Goal: Task Accomplishment & Management: Use online tool/utility

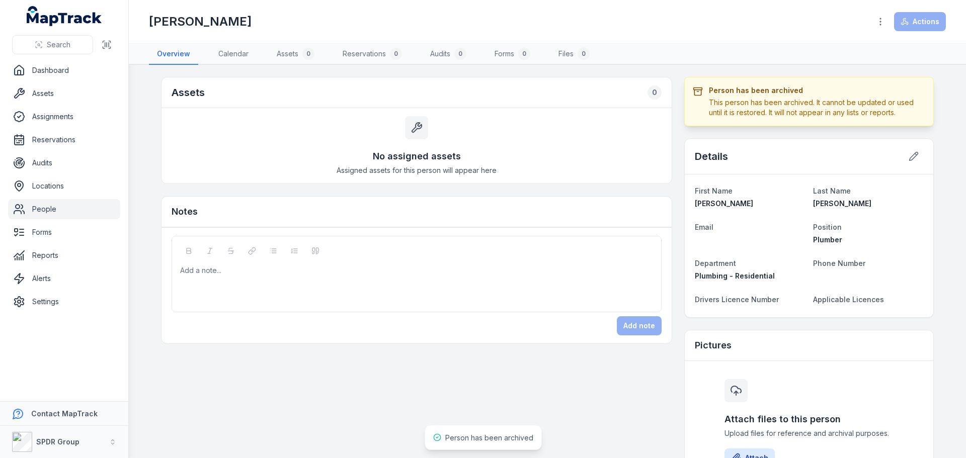
click at [30, 208] on link "People" at bounding box center [64, 209] width 112 height 20
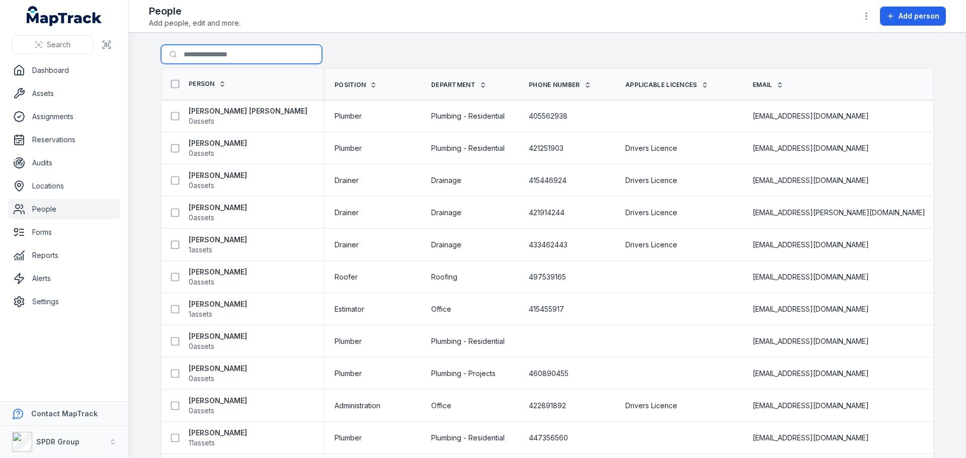
click at [193, 58] on input "Search for people" at bounding box center [241, 54] width 161 height 19
type input "*****"
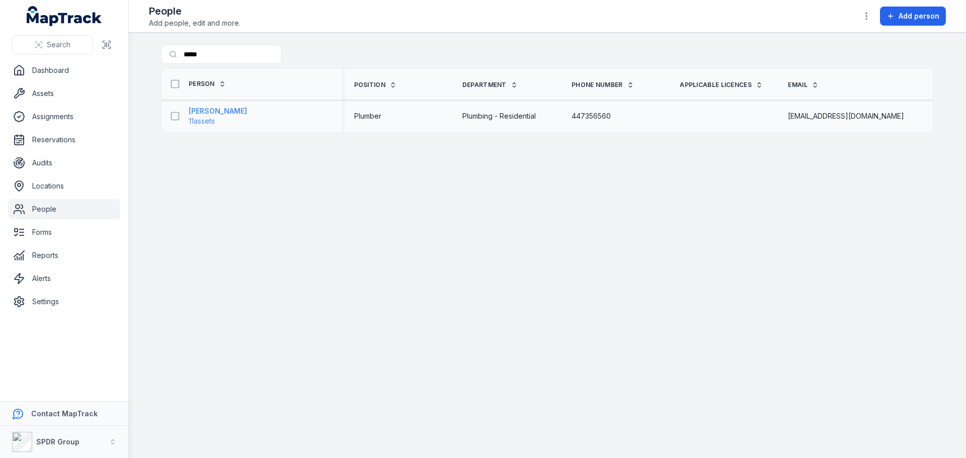
click at [222, 111] on strong "[PERSON_NAME]" at bounding box center [218, 111] width 58 height 10
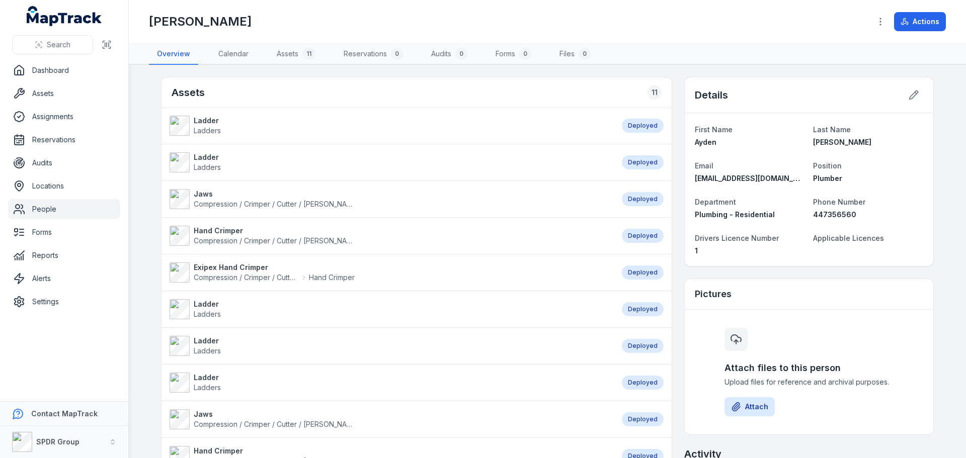
click at [203, 195] on strong "Jaws" at bounding box center [274, 194] width 161 height 10
click at [213, 230] on strong "Hand Crimper" at bounding box center [274, 231] width 161 height 10
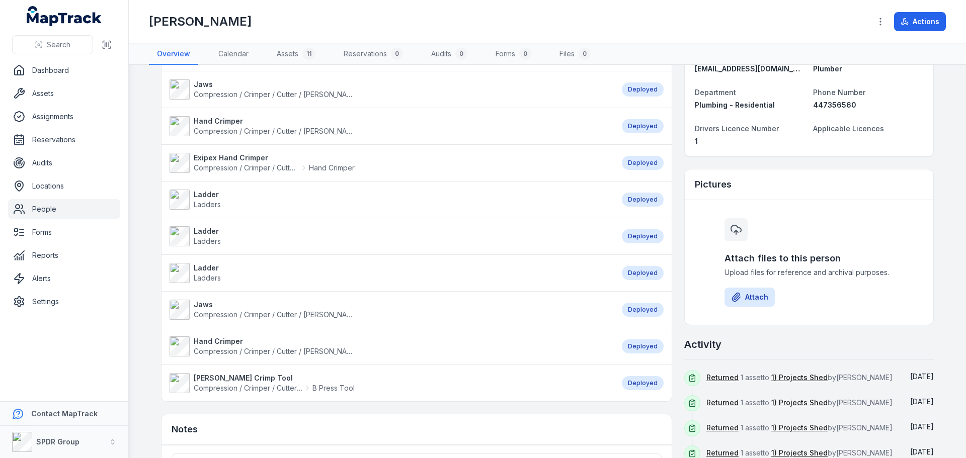
scroll to position [151, 0]
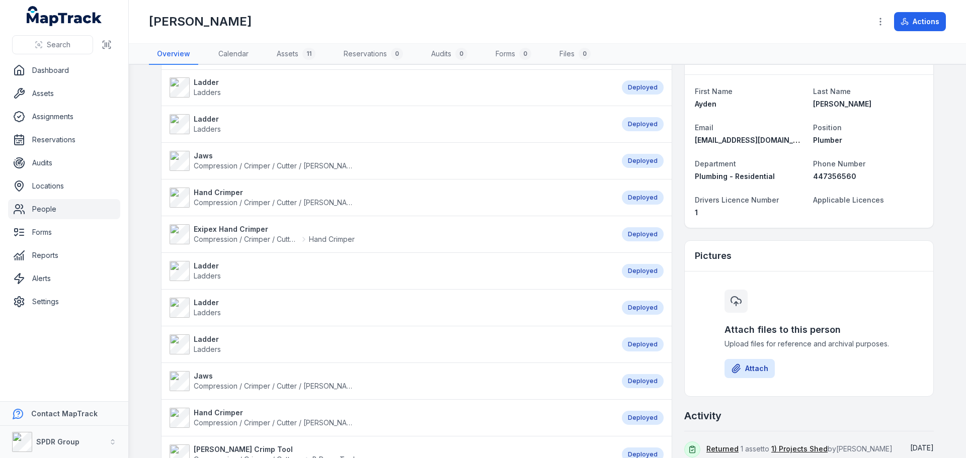
scroll to position [151, 0]
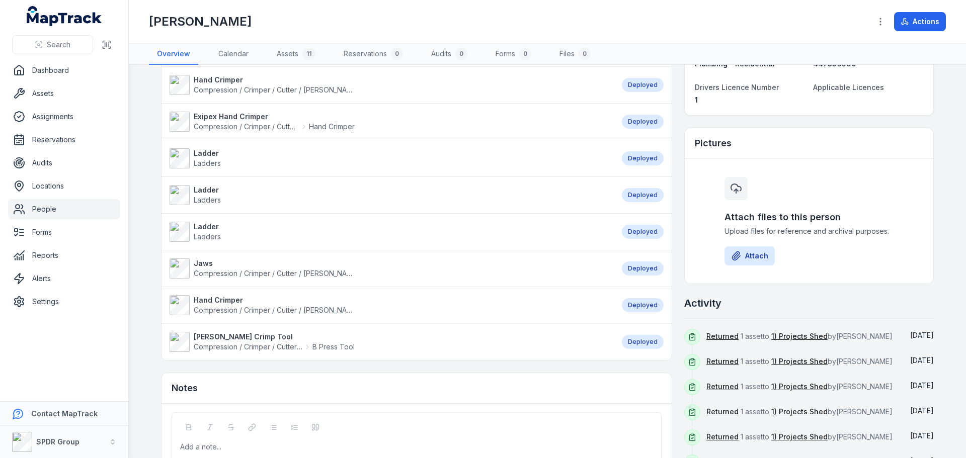
click at [230, 336] on strong "[PERSON_NAME] Crimp Tool" at bounding box center [274, 337] width 161 height 10
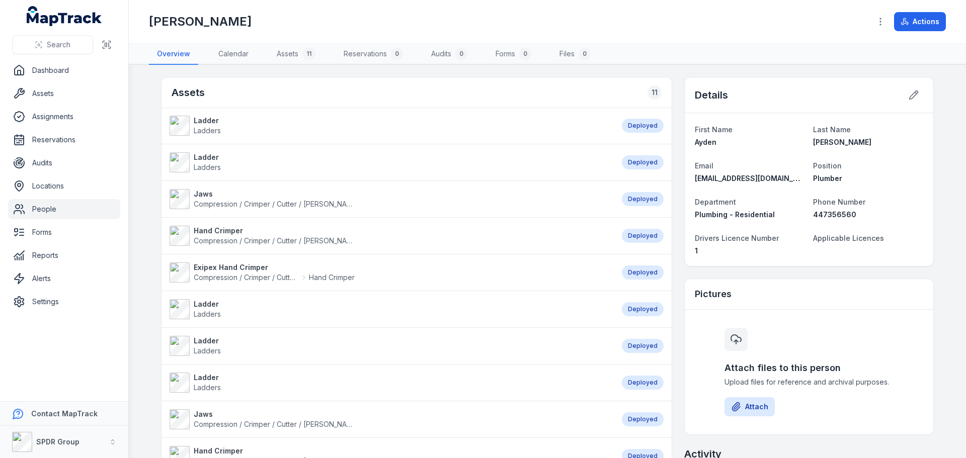
scroll to position [50, 0]
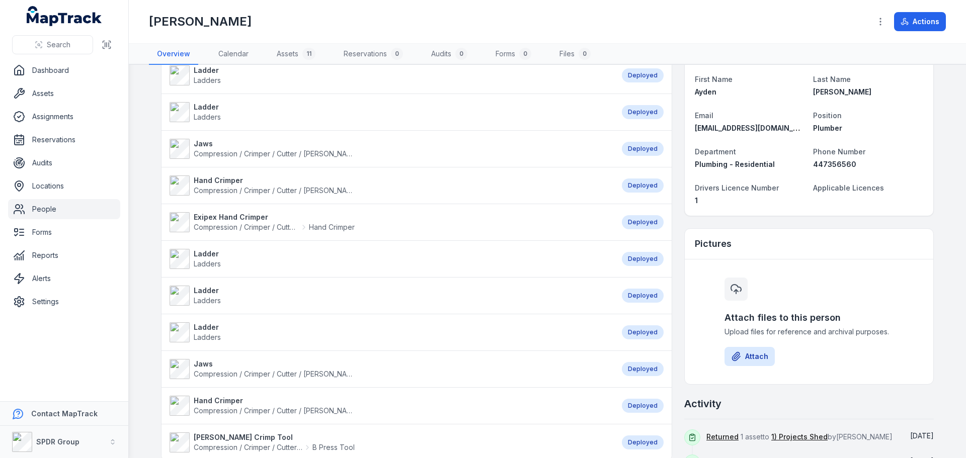
click at [200, 143] on strong "Jaws" at bounding box center [274, 144] width 161 height 10
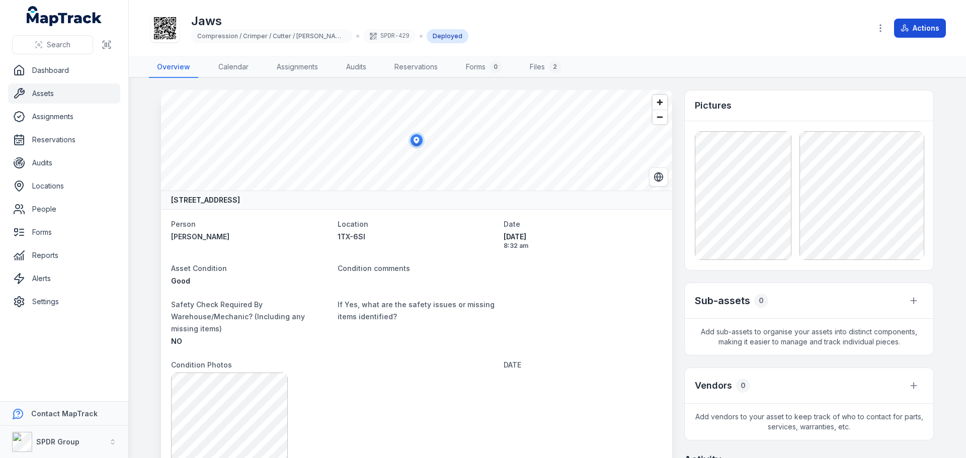
click at [919, 26] on button "Actions" at bounding box center [920, 28] width 52 height 19
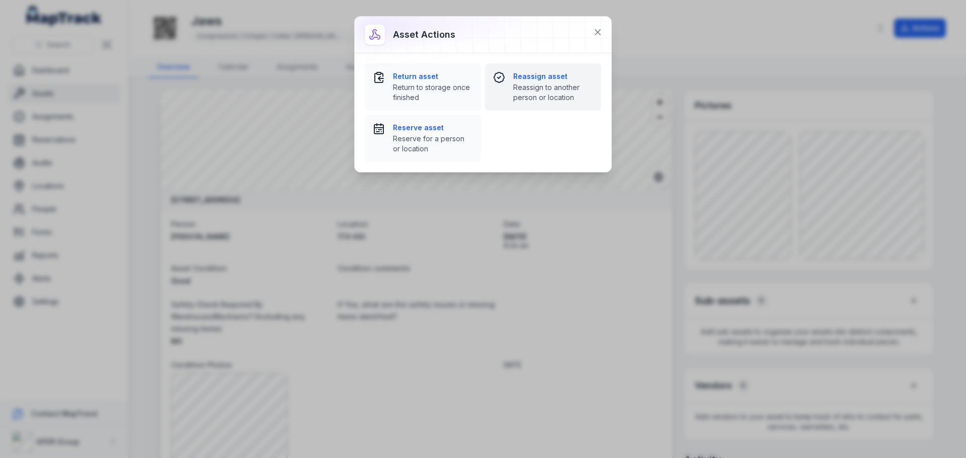
click at [533, 79] on strong "Reassign asset" at bounding box center [553, 76] width 80 height 10
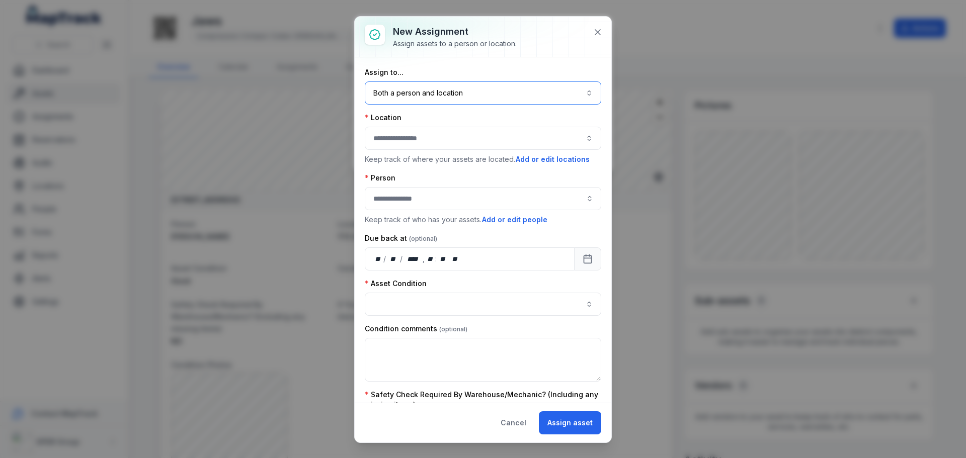
click at [417, 90] on button "Both a person and location ****" at bounding box center [483, 92] width 236 height 23
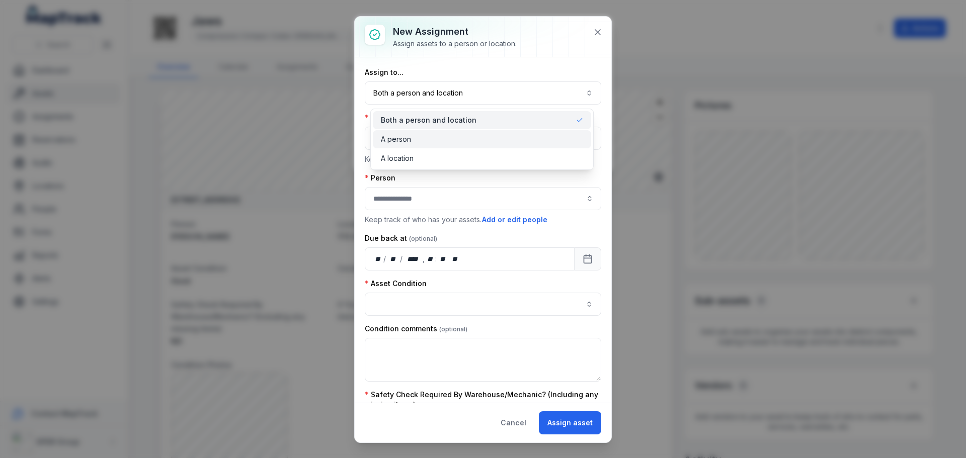
click at [410, 142] on span "A person" at bounding box center [396, 139] width 30 height 10
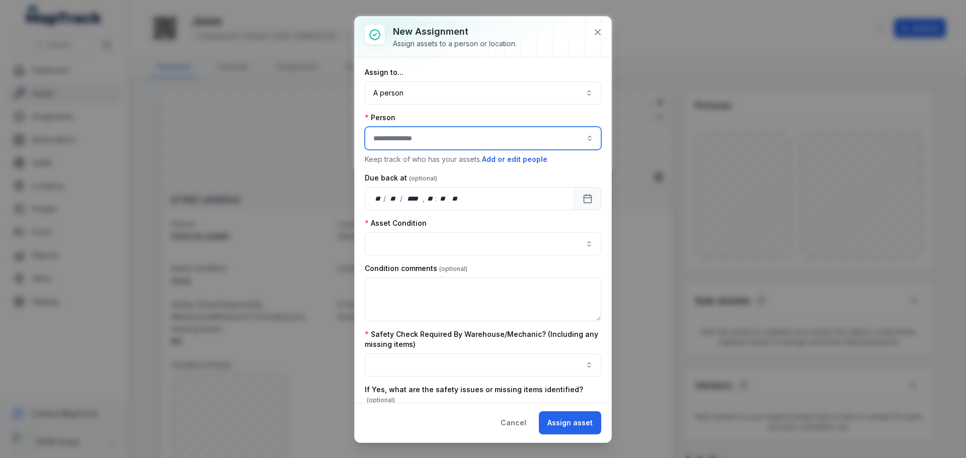
click at [410, 142] on input "assignment-add:person-label" at bounding box center [483, 138] width 236 height 23
click at [401, 170] on div "[PERSON_NAME]" at bounding box center [479, 165] width 224 height 18
type input "**********"
click at [437, 228] on div "Asset Condition" at bounding box center [483, 236] width 236 height 37
click at [431, 242] on button "button" at bounding box center [483, 243] width 236 height 23
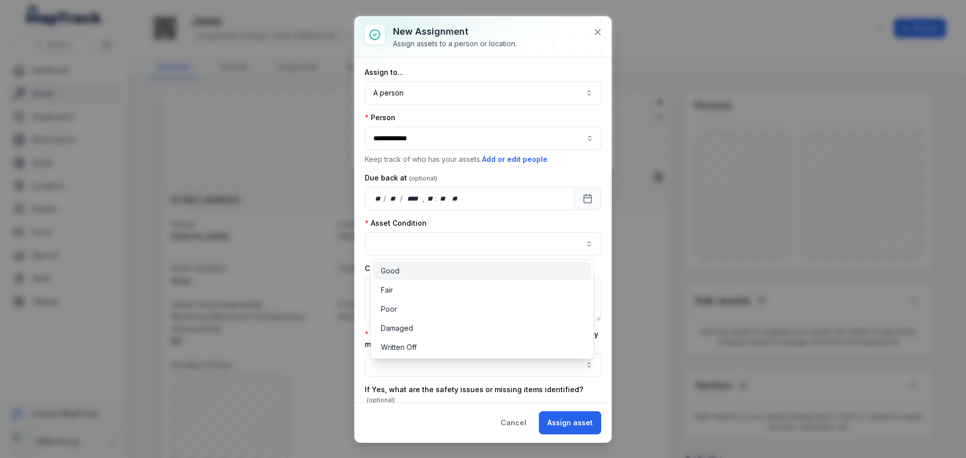
click at [419, 268] on div "Good" at bounding box center [482, 271] width 202 height 10
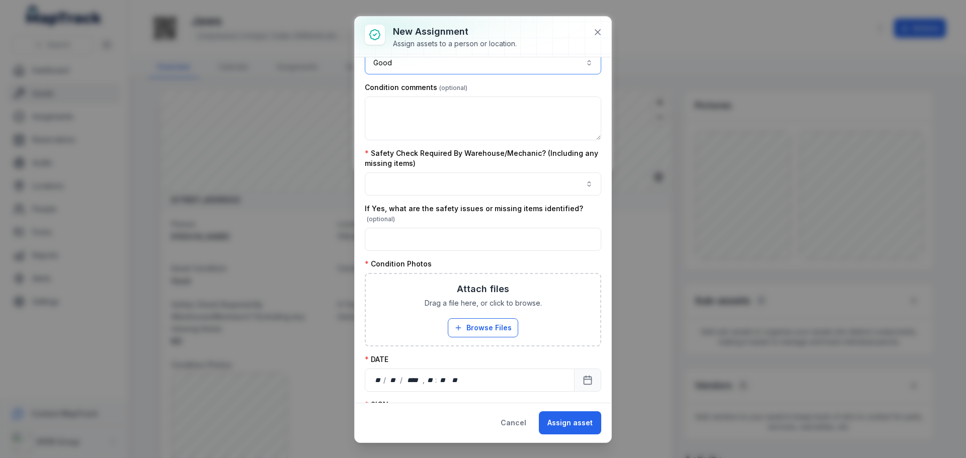
scroll to position [201, 0]
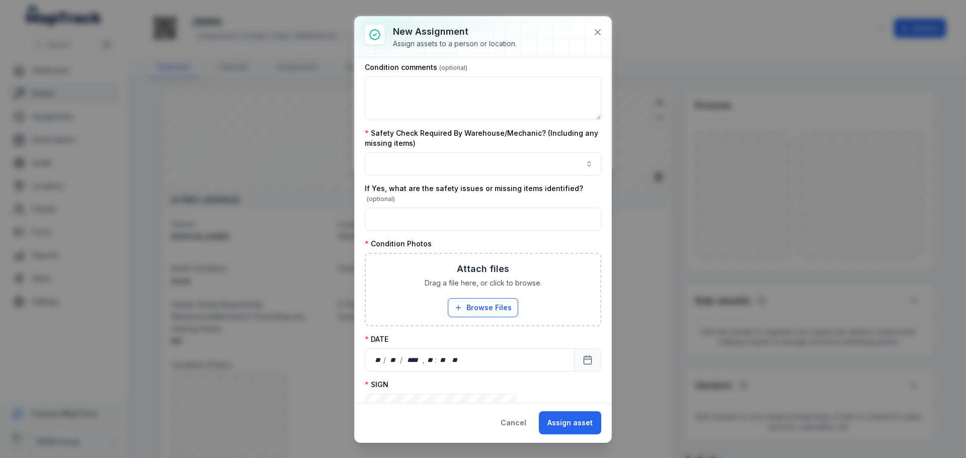
click at [422, 152] on div "Safety Check Required By Warehouse/Mechanic? (Including any missing items)" at bounding box center [483, 151] width 236 height 47
click at [414, 169] on button "button" at bounding box center [483, 163] width 236 height 23
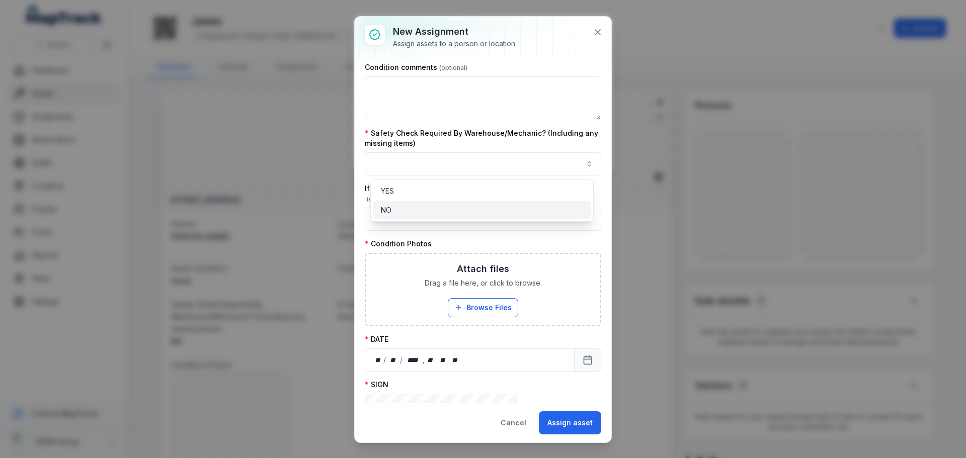
click at [389, 215] on div "NO" at bounding box center [482, 210] width 218 height 18
click at [464, 141] on div "Safety Check Required By Warehouse/Mechanic? (Including any missing items) NO **" at bounding box center [483, 151] width 236 height 47
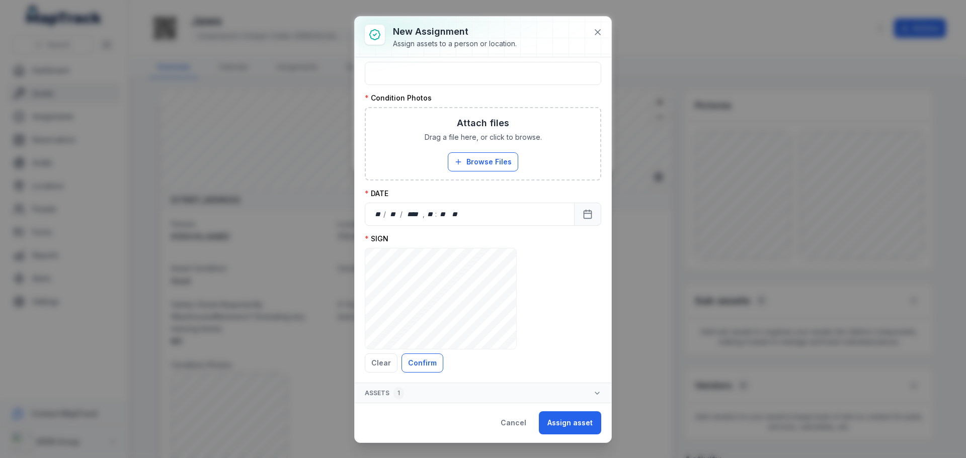
scroll to position [347, 0]
click at [586, 215] on button "Calendar" at bounding box center [587, 213] width 27 height 23
click at [540, 355] on div "SIGN ***** Clear Confirm" at bounding box center [483, 302] width 236 height 139
click at [562, 433] on button "Assign asset" at bounding box center [570, 422] width 62 height 23
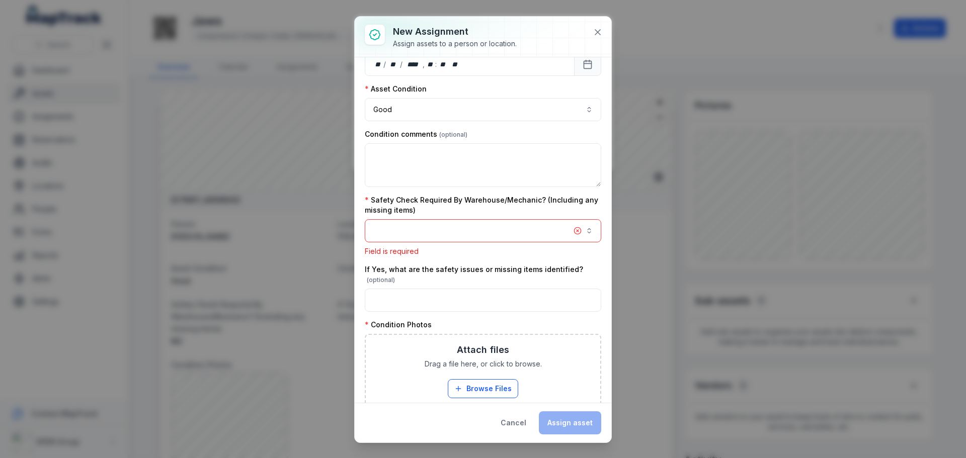
scroll to position [130, 0]
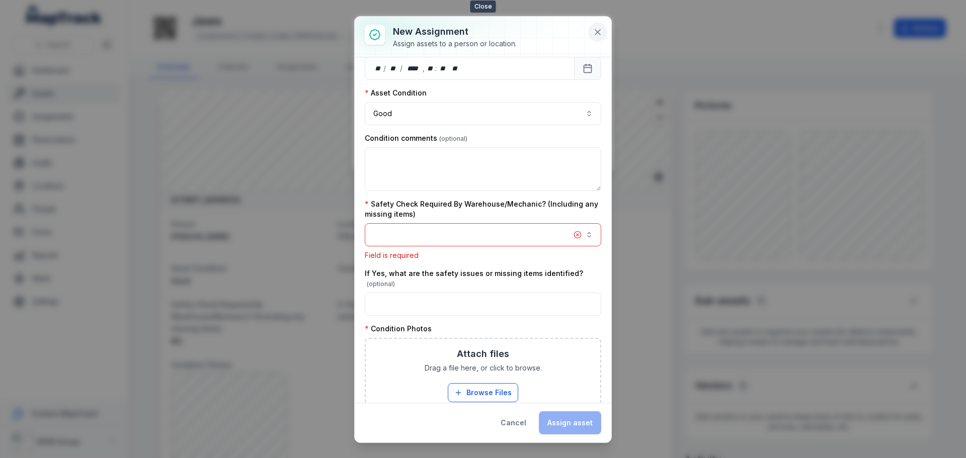
click at [594, 35] on icon at bounding box center [597, 32] width 10 height 10
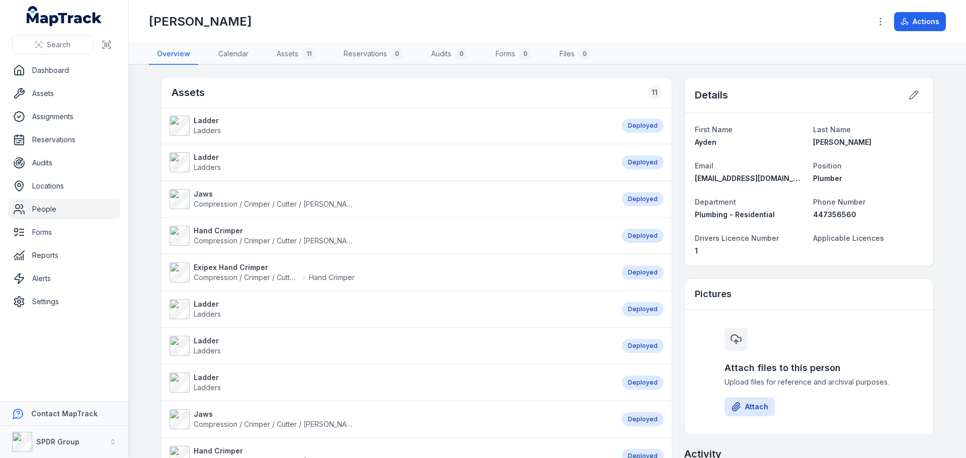
click at [195, 192] on strong "Jaws" at bounding box center [274, 194] width 161 height 10
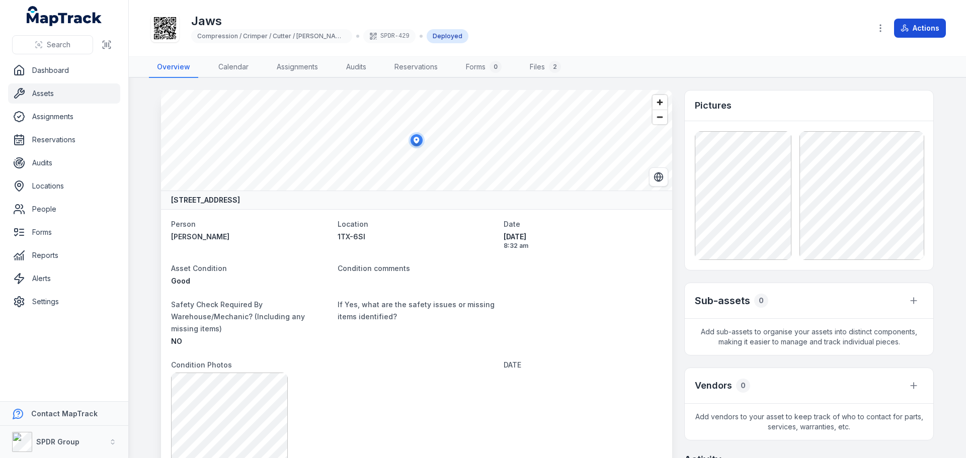
click at [909, 27] on button "Actions" at bounding box center [920, 28] width 52 height 19
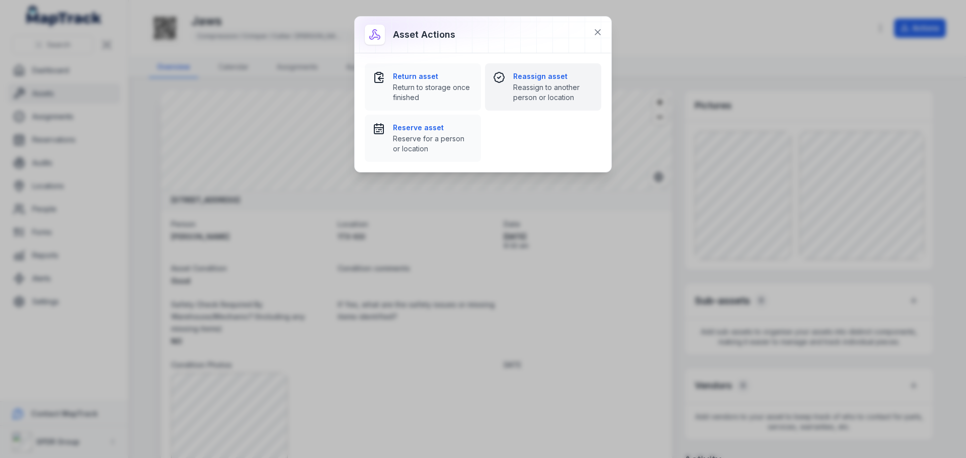
click at [537, 75] on strong "Reassign asset" at bounding box center [553, 76] width 80 height 10
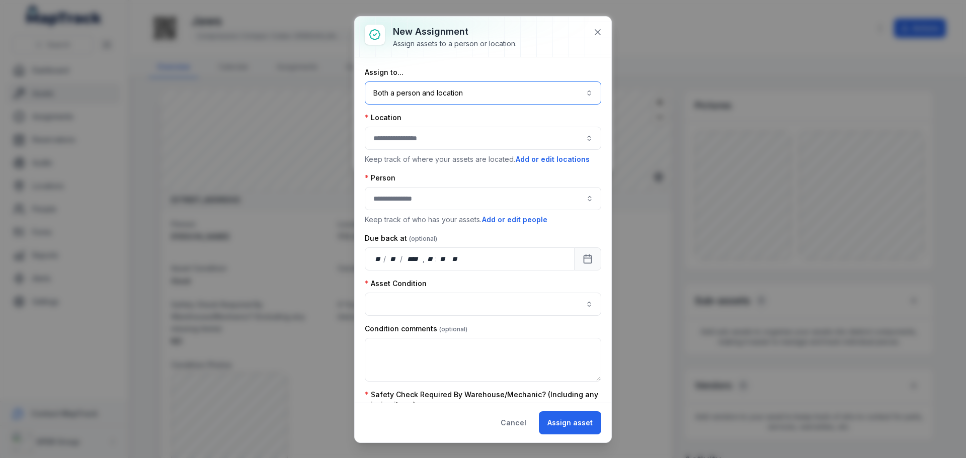
click at [443, 101] on button "Both a person and location ****" at bounding box center [483, 92] width 236 height 23
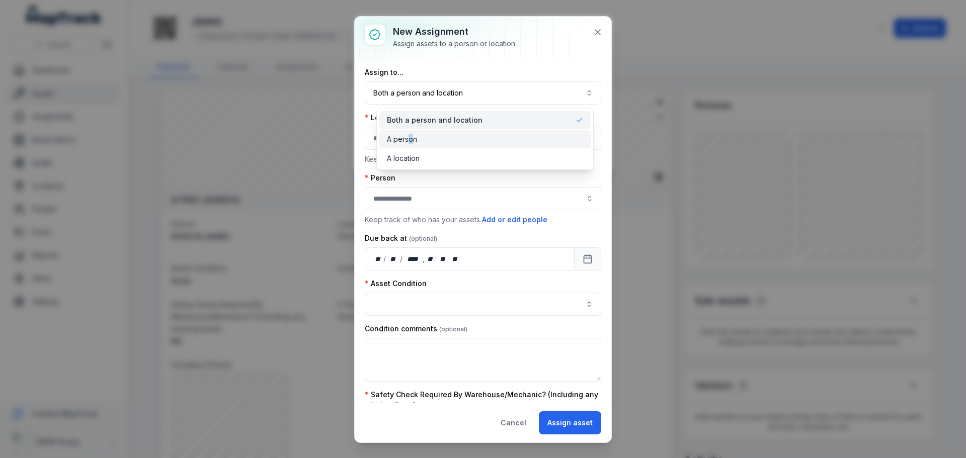
click at [410, 141] on span "A person" at bounding box center [402, 139] width 30 height 10
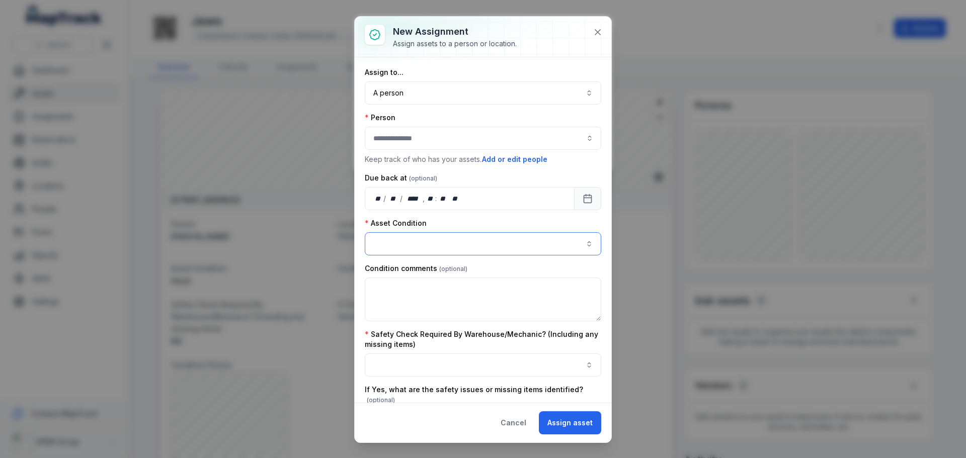
click at [480, 251] on button "button" at bounding box center [483, 243] width 236 height 23
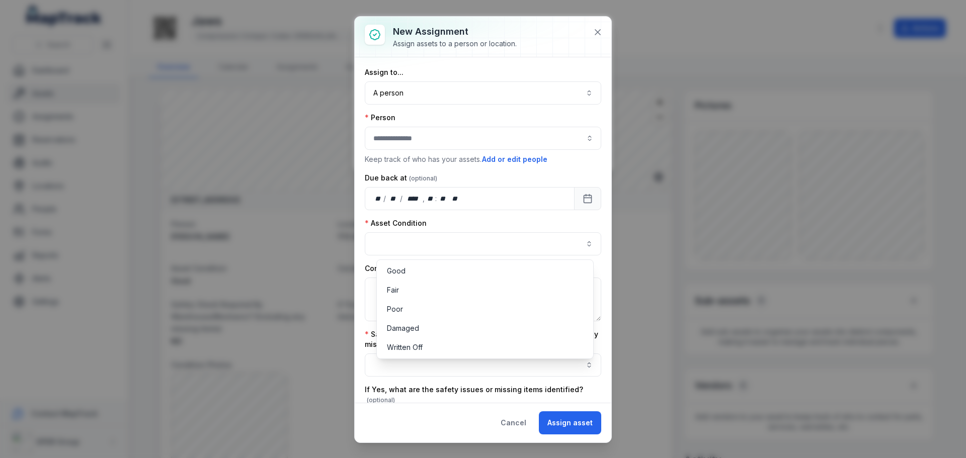
click at [417, 141] on div "Assign to... A person ****** Person Keep track of who has your assets. Add or e…" at bounding box center [483, 393] width 236 height 652
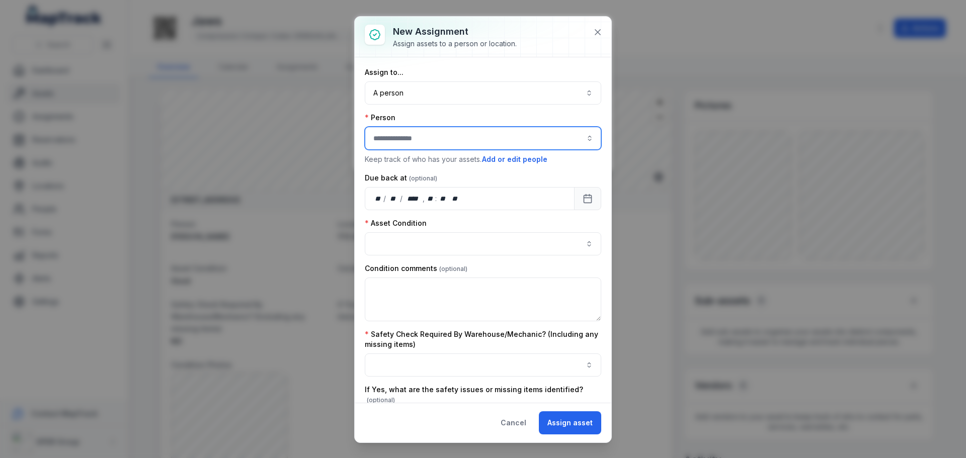
click at [407, 131] on input "assignment-add:person-label" at bounding box center [483, 138] width 236 height 23
click at [407, 157] on div "[PERSON_NAME]" at bounding box center [479, 165] width 224 height 18
click at [476, 220] on div "Asset Condition" at bounding box center [483, 223] width 236 height 10
type input "**********"
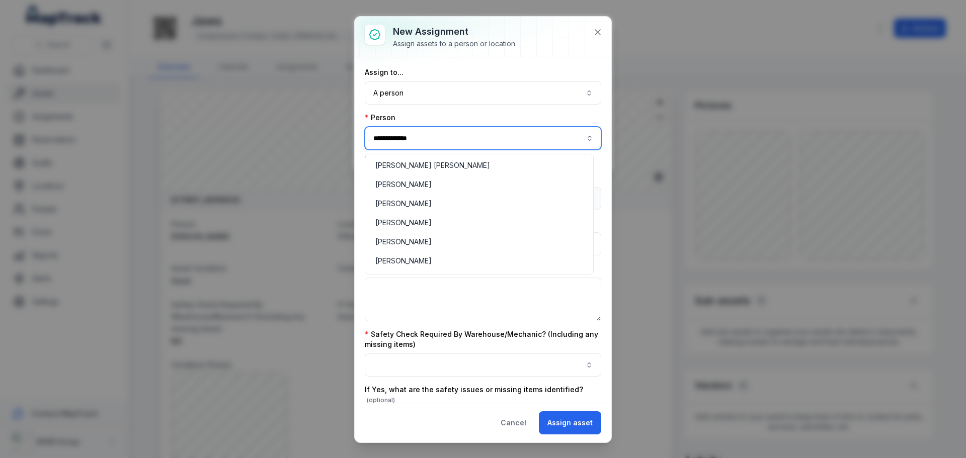
click at [443, 146] on input "**********" at bounding box center [483, 138] width 236 height 23
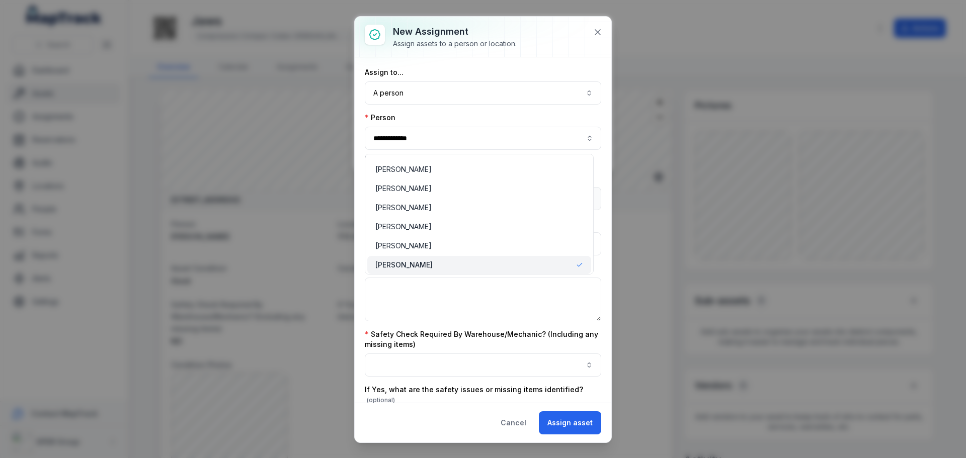
click at [508, 113] on div "**********" at bounding box center [483, 139] width 236 height 52
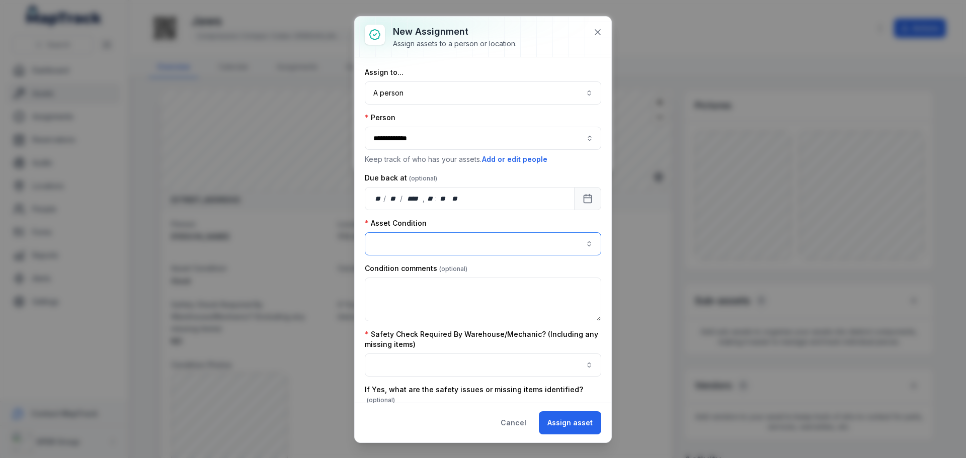
click at [409, 247] on button "button" at bounding box center [483, 243] width 236 height 23
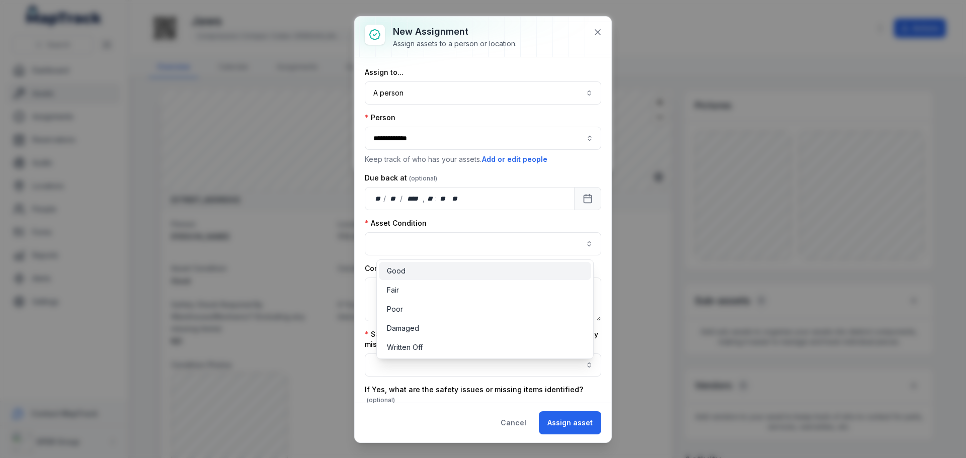
click at [407, 273] on div "Good" at bounding box center [485, 271] width 196 height 10
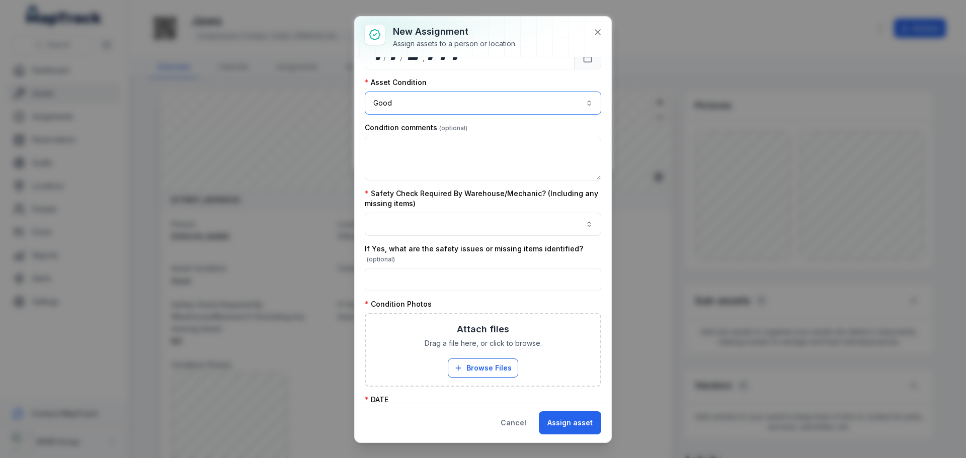
scroll to position [151, 0]
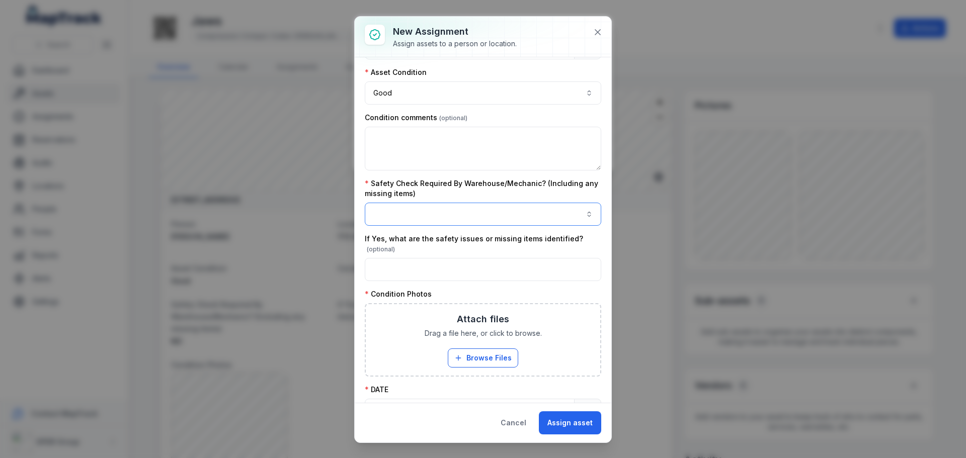
click at [399, 216] on button "button" at bounding box center [483, 214] width 236 height 23
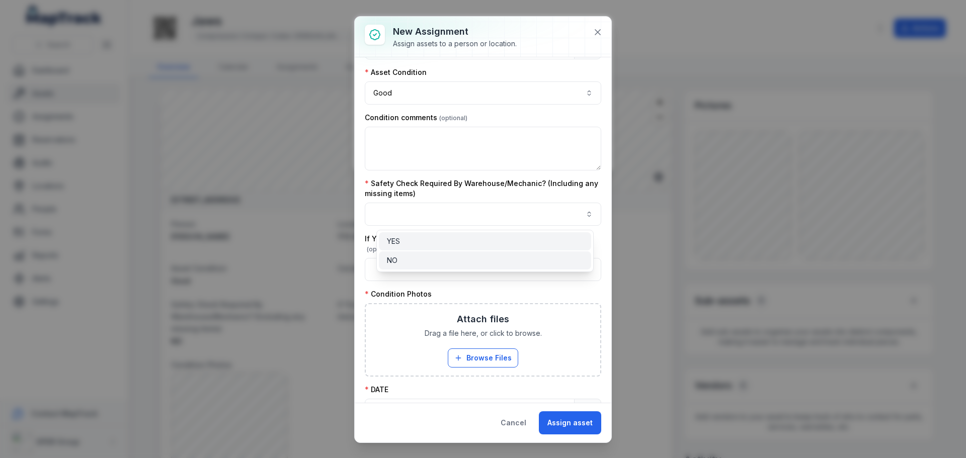
click at [391, 261] on span "NO" at bounding box center [392, 260] width 11 height 10
click at [466, 190] on div "Safety Check Required By Warehouse/Mechanic? (Including any missing items) NO **" at bounding box center [483, 202] width 236 height 47
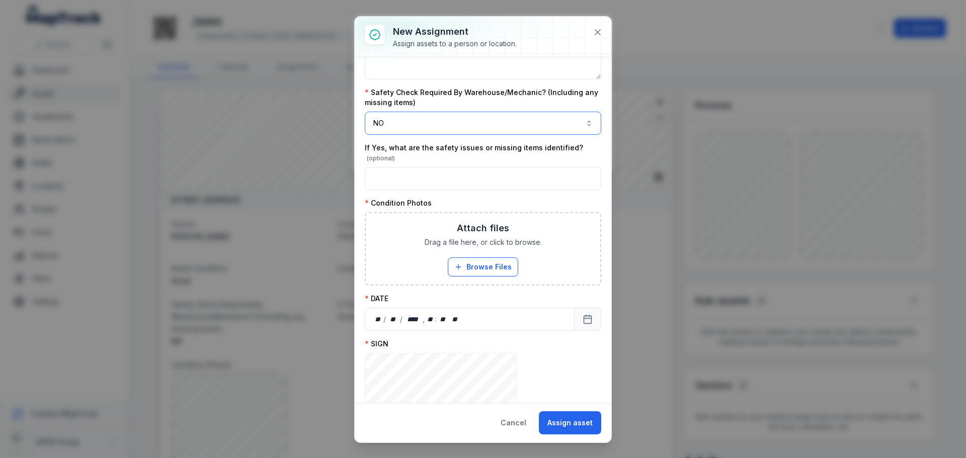
scroll to position [251, 0]
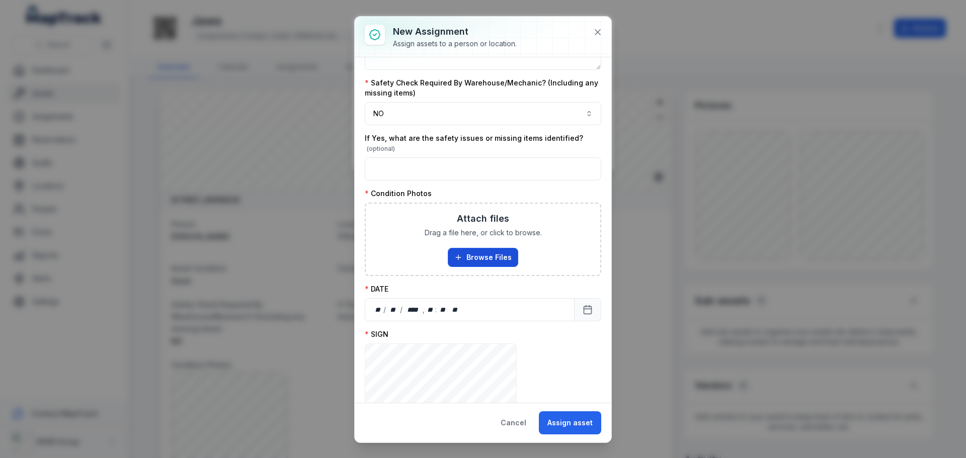
click at [467, 255] on button "Browse Files" at bounding box center [483, 257] width 70 height 19
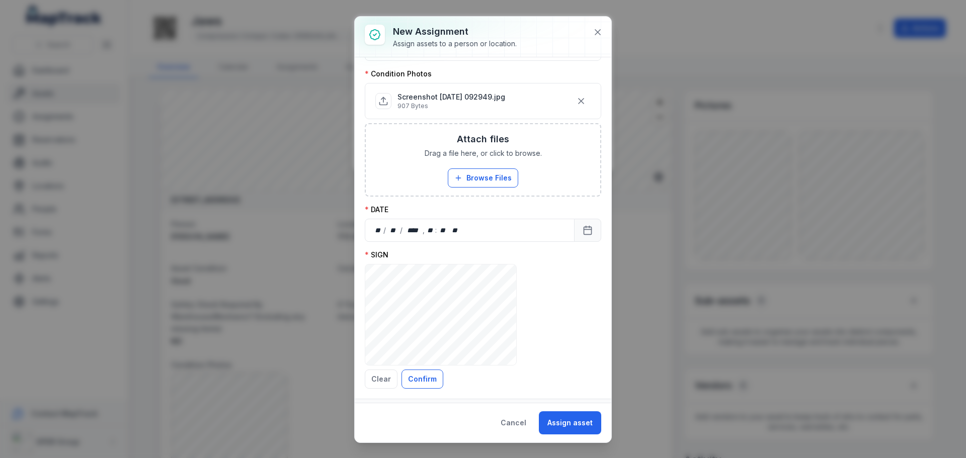
scroll to position [388, 0]
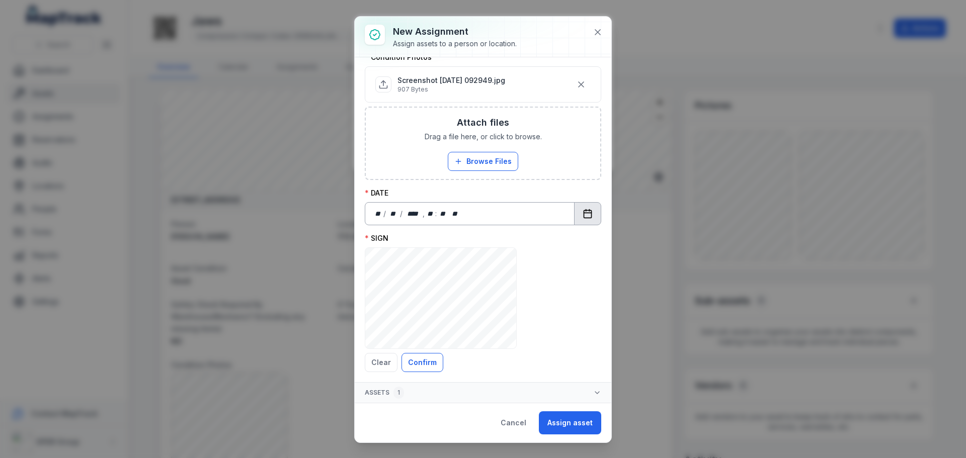
click at [588, 212] on button "Calendar" at bounding box center [587, 213] width 27 height 23
click at [417, 369] on button "Confirm" at bounding box center [422, 362] width 42 height 19
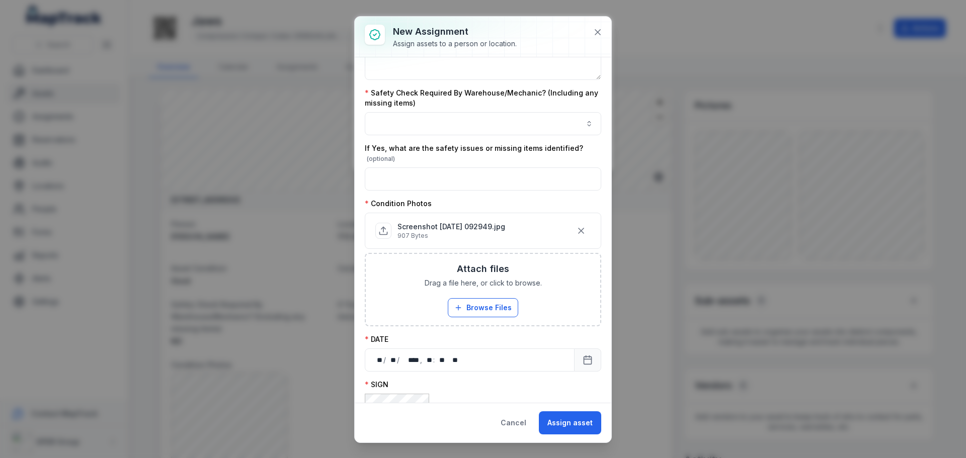
scroll to position [210, 0]
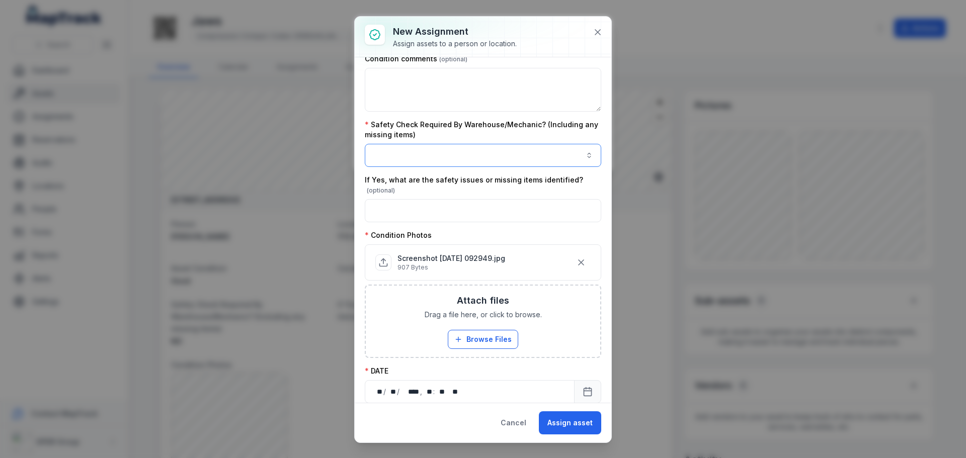
click at [469, 144] on button "button" at bounding box center [483, 155] width 236 height 23
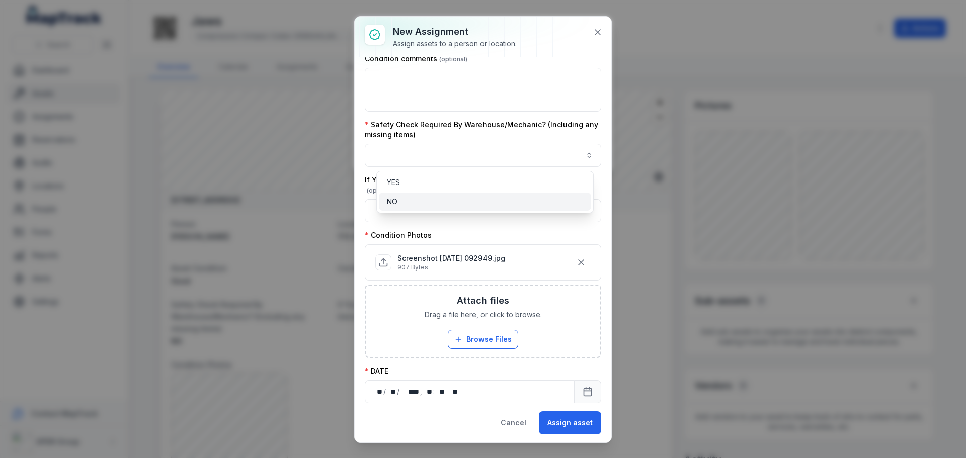
click at [419, 198] on div "NO" at bounding box center [485, 202] width 196 height 10
click at [557, 115] on div "**********" at bounding box center [483, 165] width 236 height 615
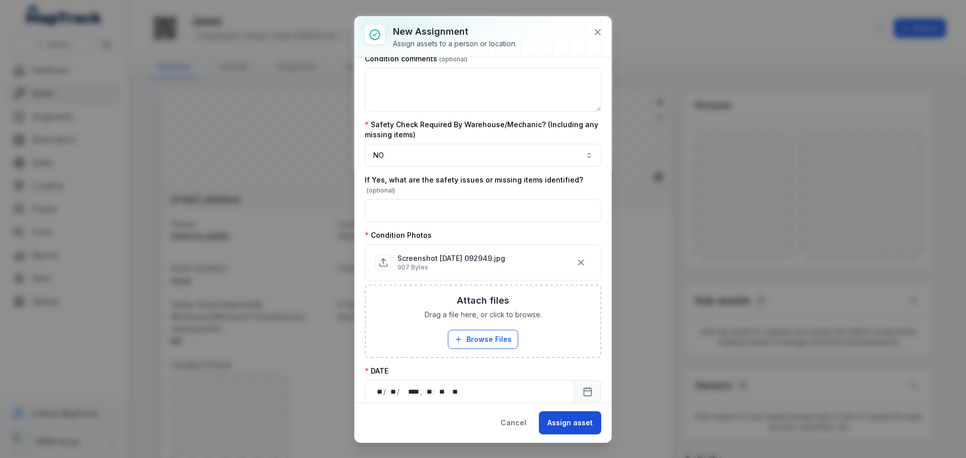
click at [570, 418] on button "Assign asset" at bounding box center [570, 422] width 62 height 23
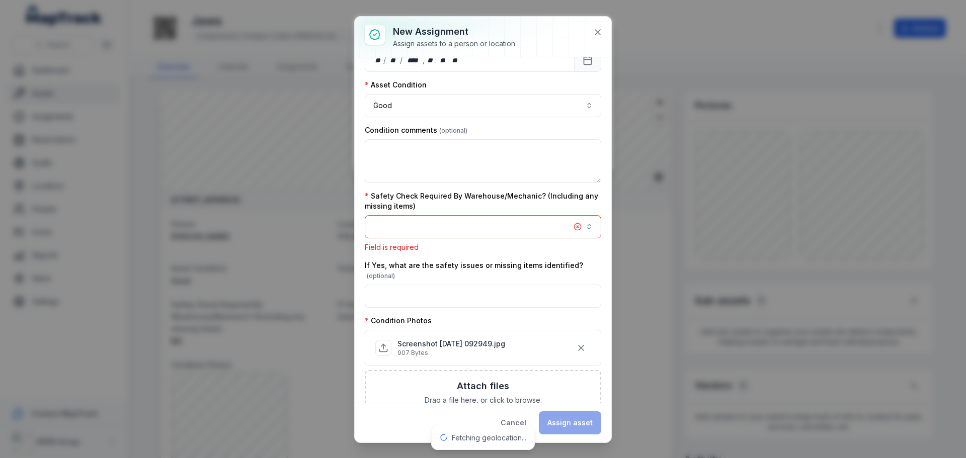
scroll to position [130, 0]
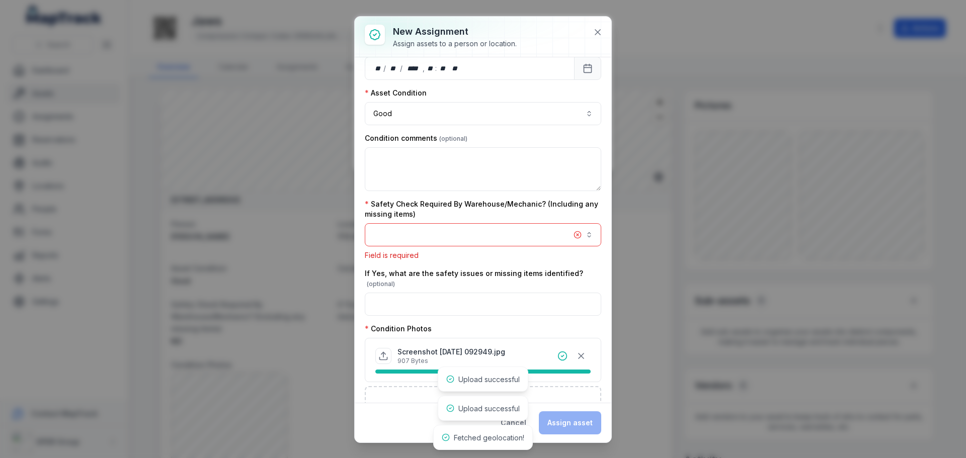
click at [474, 233] on button "button" at bounding box center [483, 234] width 236 height 23
